Goal: Book appointment/travel/reservation

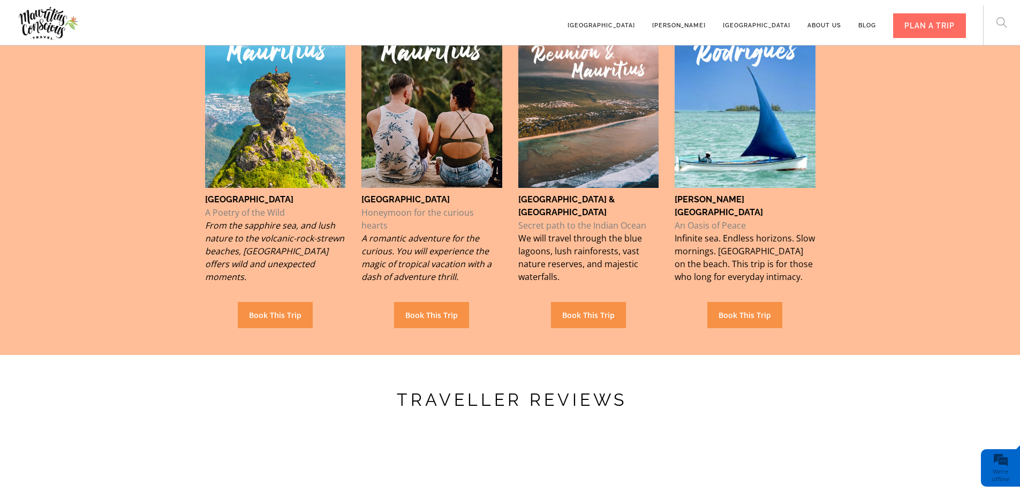
scroll to position [821, 0]
click at [434, 156] on div at bounding box center [431, 100] width 141 height 173
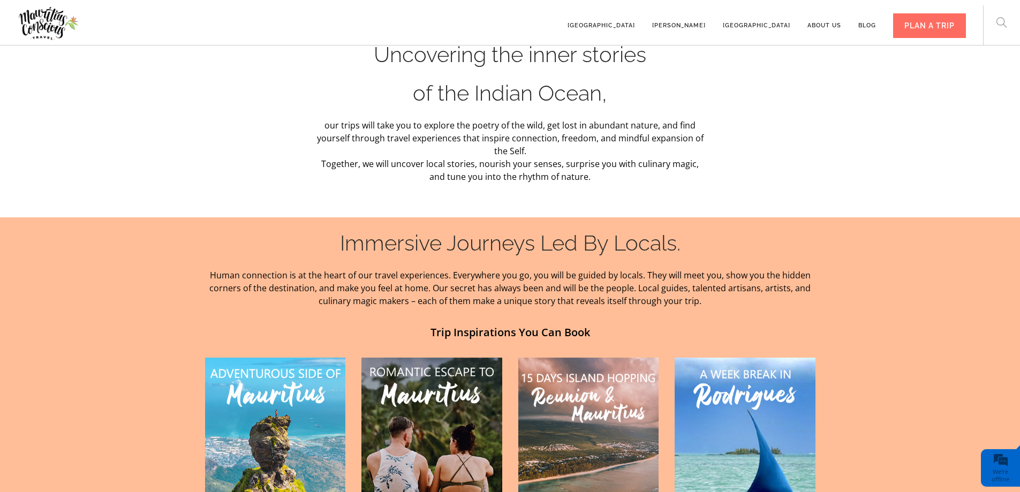
scroll to position [476, 0]
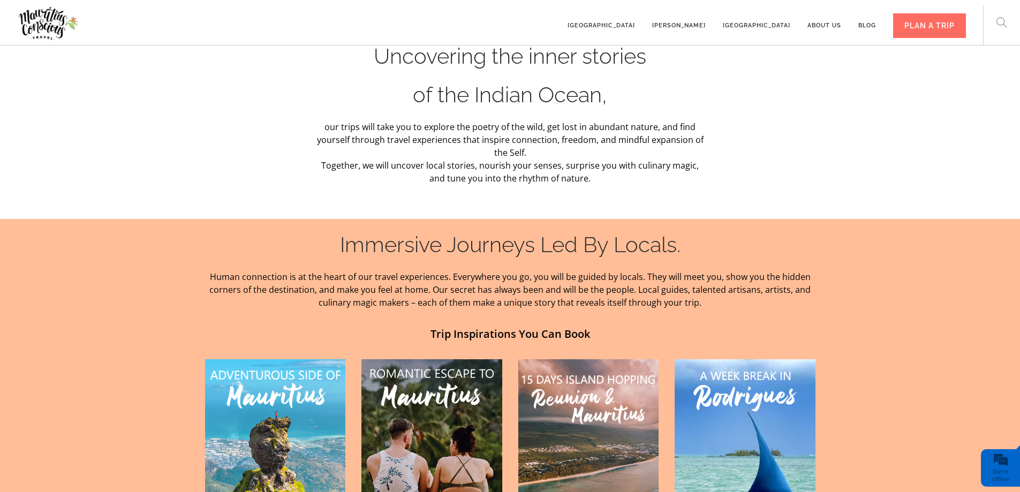
click at [427, 381] on div at bounding box center [431, 445] width 141 height 173
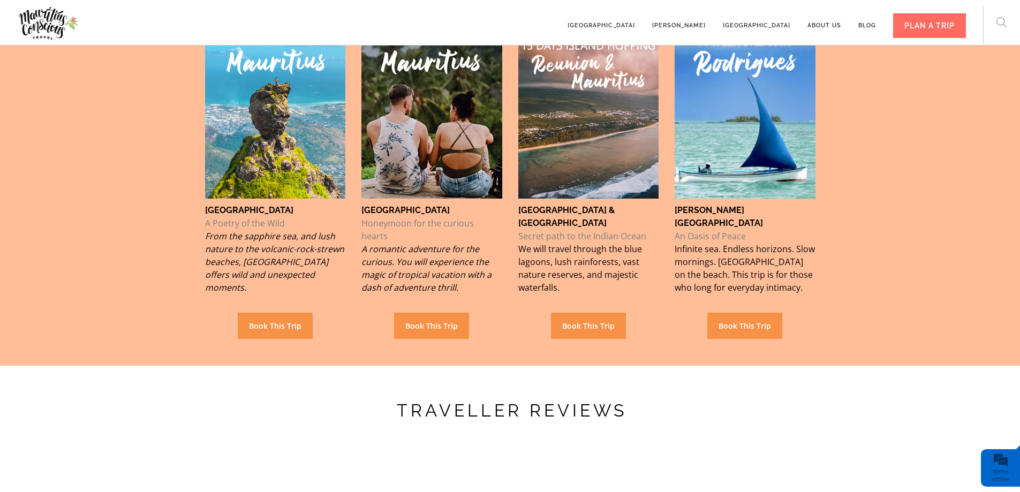
scroll to position [821, 0]
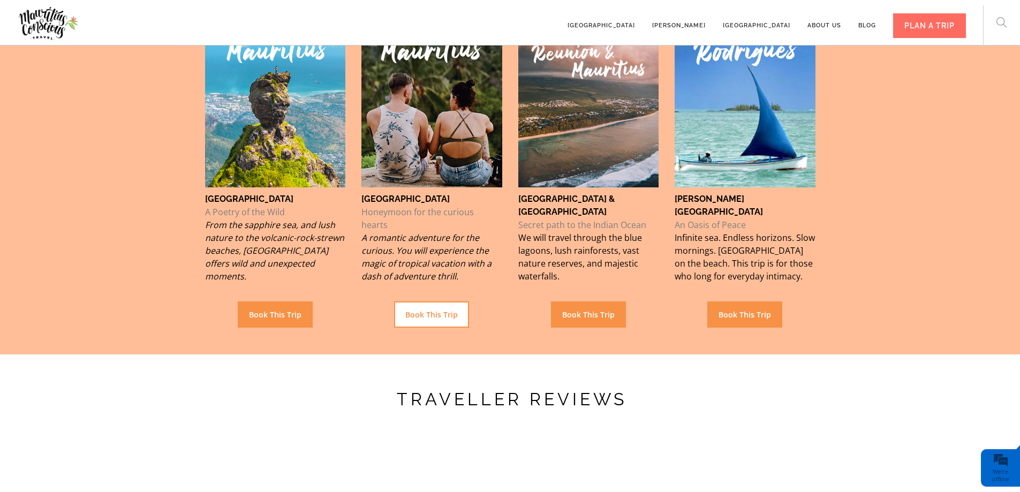
click at [442, 301] on link "Book This Trip" at bounding box center [431, 314] width 75 height 26
